Goal: Task Accomplishment & Management: Complete application form

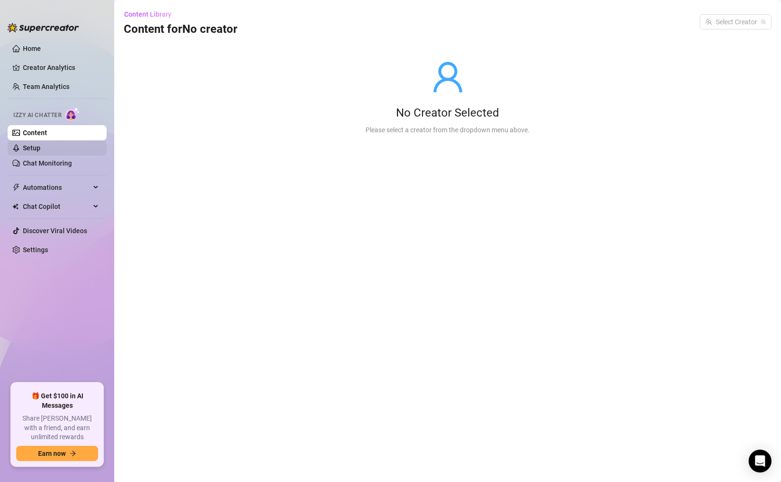
click at [40, 149] on link "Setup" at bounding box center [32, 148] width 18 height 8
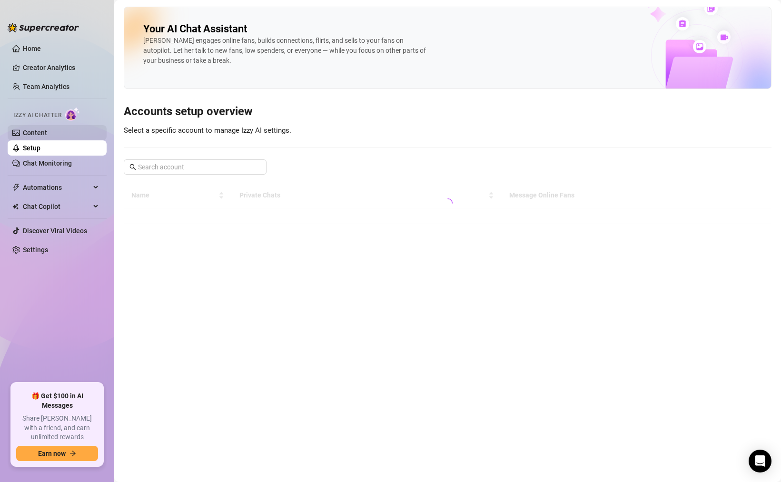
click at [43, 133] on link "Content" at bounding box center [35, 133] width 24 height 8
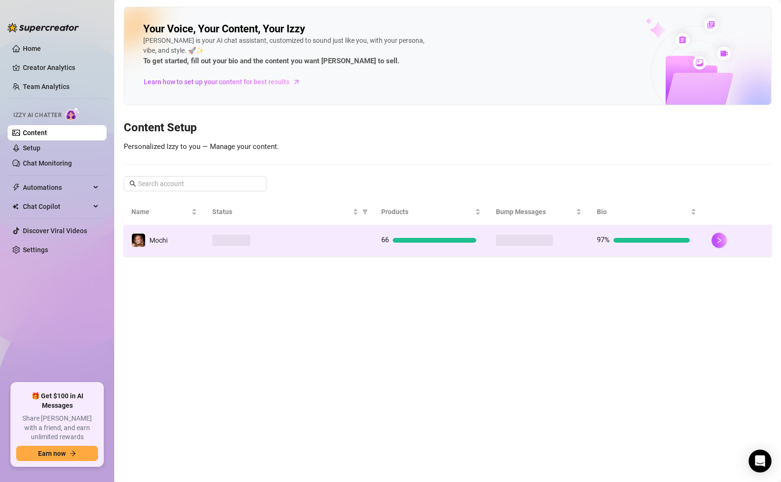
click at [249, 246] on td at bounding box center [289, 240] width 169 height 31
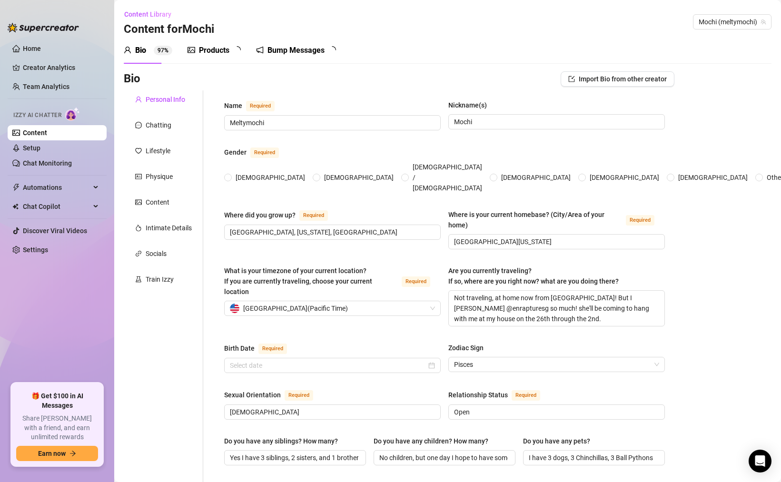
radio input "true"
type input "[DATE]"
click at [154, 281] on div "Train Izzy" at bounding box center [160, 279] width 28 height 10
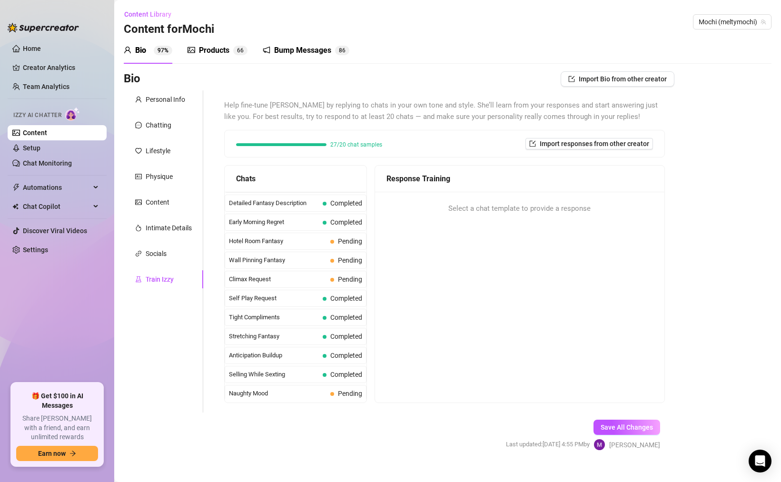
scroll to position [303, 0]
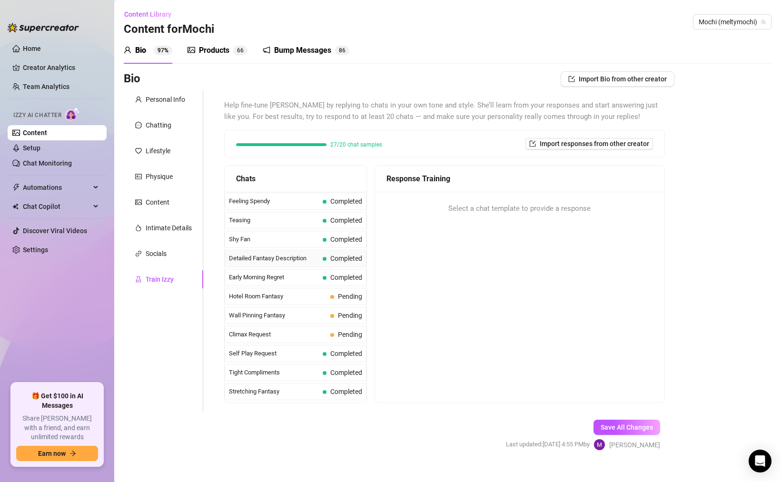
click at [263, 261] on span "Detailed Fantasy Description" at bounding box center [274, 259] width 90 height 10
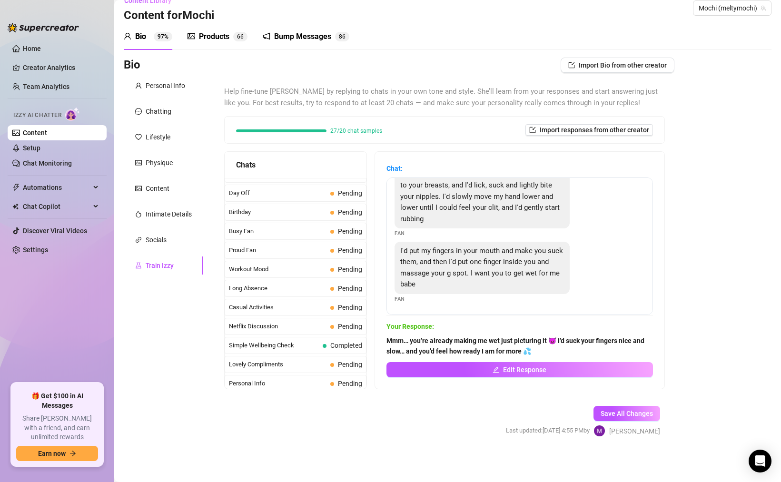
scroll to position [854, 0]
